Goal: Information Seeking & Learning: Learn about a topic

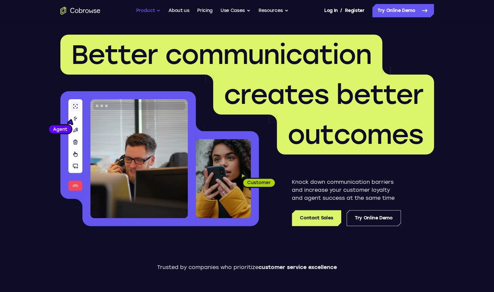
click at [148, 11] on button "Product" at bounding box center [148, 10] width 25 height 13
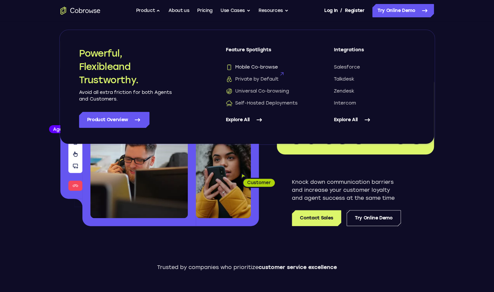
click at [259, 66] on span "Mobile Co-browse" at bounding box center [252, 67] width 52 height 7
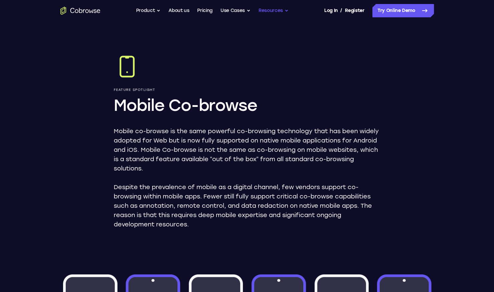
click at [272, 11] on button "Resources" at bounding box center [273, 10] width 30 height 13
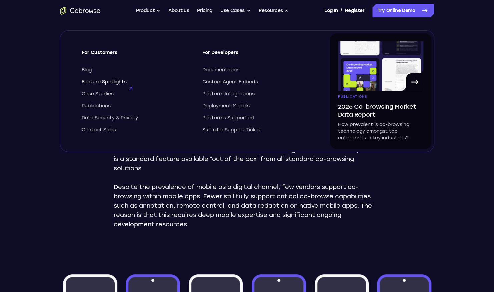
click at [91, 82] on span "Feature Spotlights" at bounding box center [104, 82] width 45 height 7
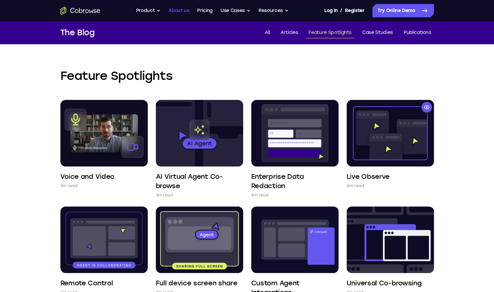
click at [177, 9] on link "About us" at bounding box center [178, 10] width 21 height 13
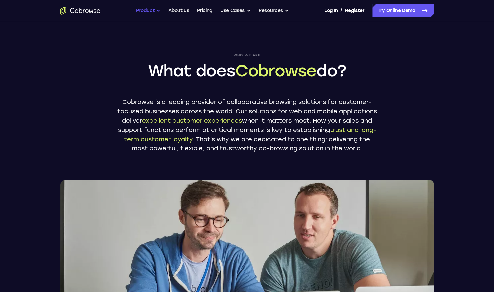
click at [153, 11] on button "Product" at bounding box center [148, 10] width 25 height 13
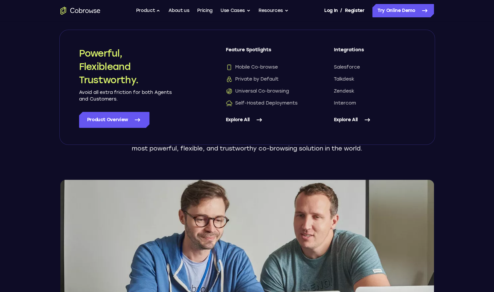
click at [89, 11] on icon "Go to the home page" at bounding box center [80, 11] width 40 height 8
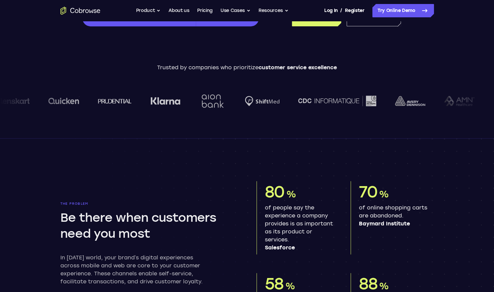
scroll to position [167, 0]
